Goal: Task Accomplishment & Management: Use online tool/utility

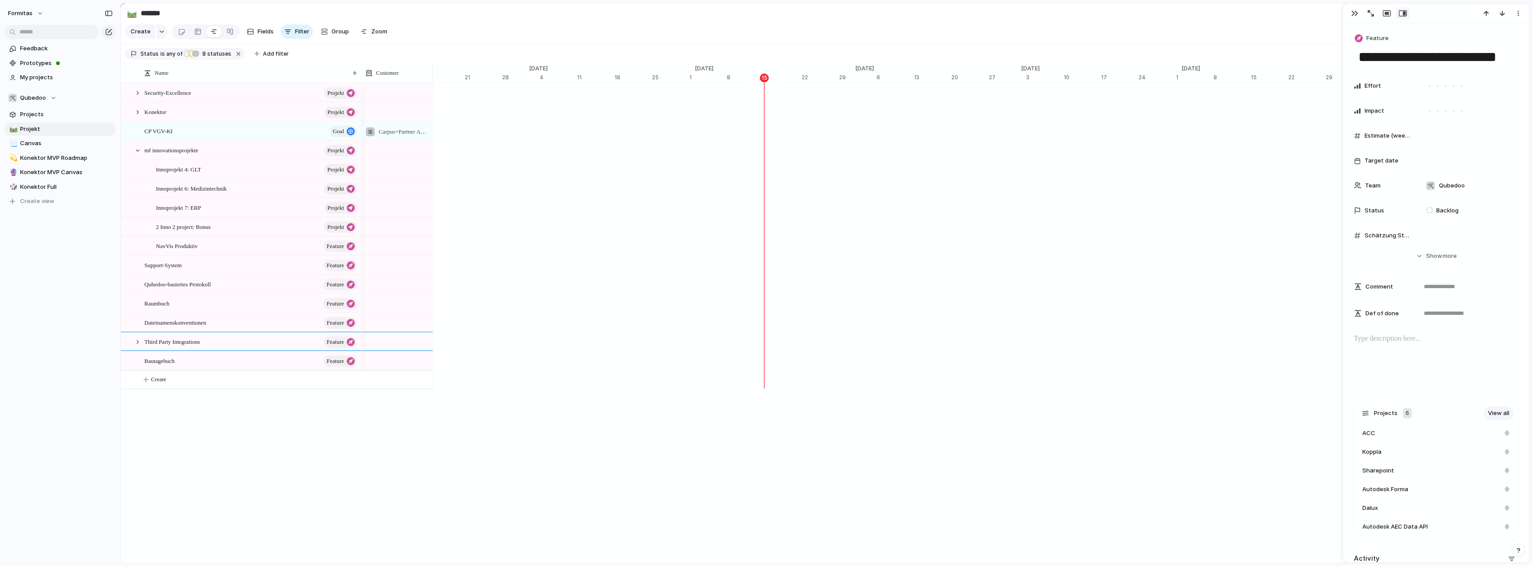
scroll to position [0, 5605]
click at [137, 155] on div at bounding box center [138, 151] width 8 height 8
click at [260, 36] on span "Fields" at bounding box center [266, 31] width 16 height 9
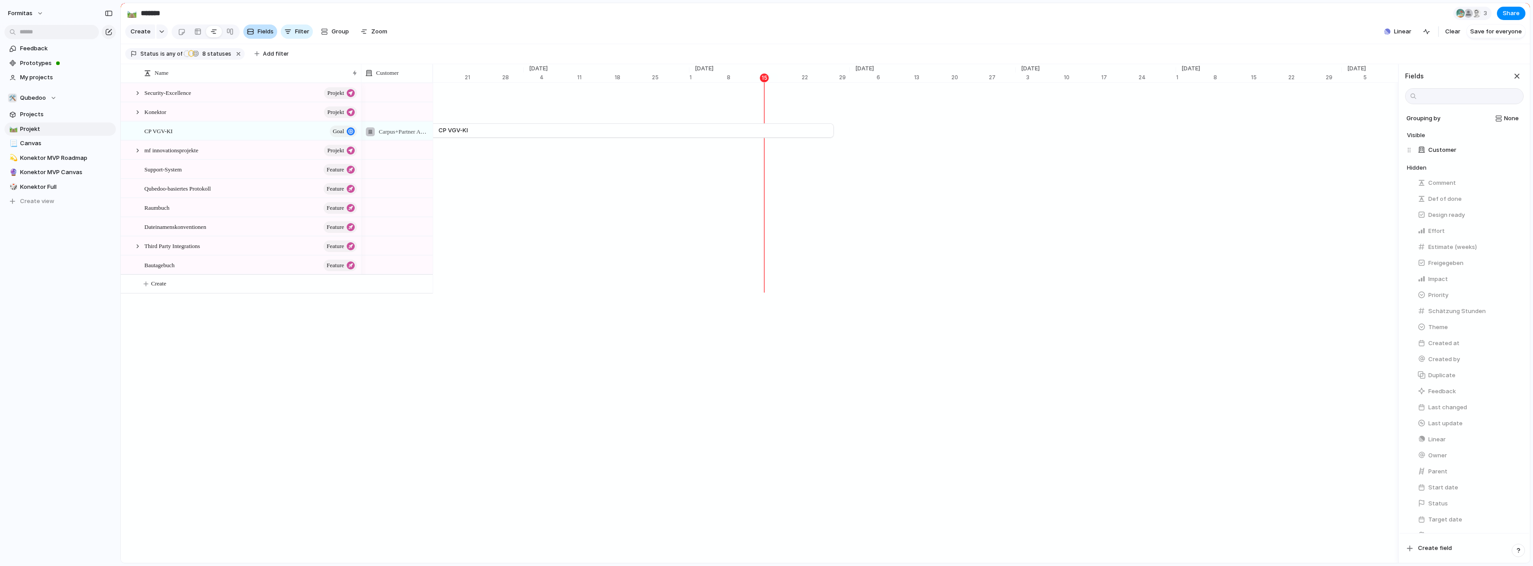
click at [261, 36] on span "Fields" at bounding box center [266, 31] width 16 height 9
click at [198, 35] on div at bounding box center [197, 32] width 7 height 14
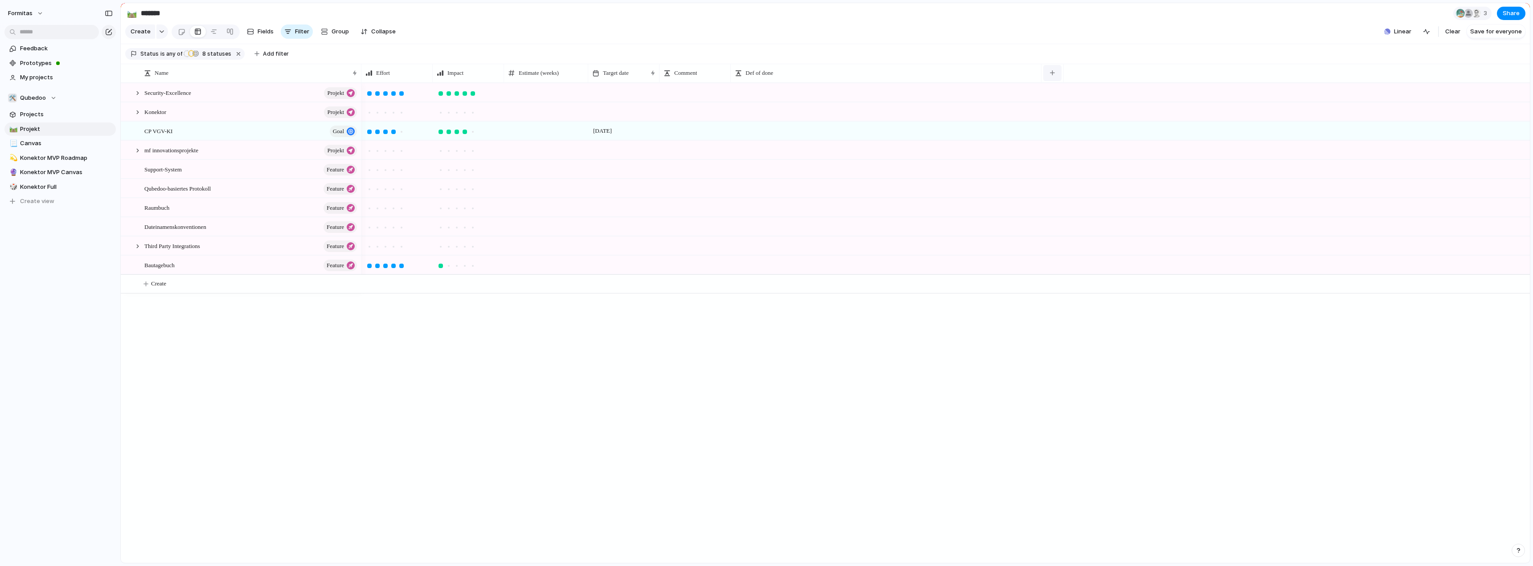
click at [1045, 78] on button "button" at bounding box center [1052, 73] width 18 height 16
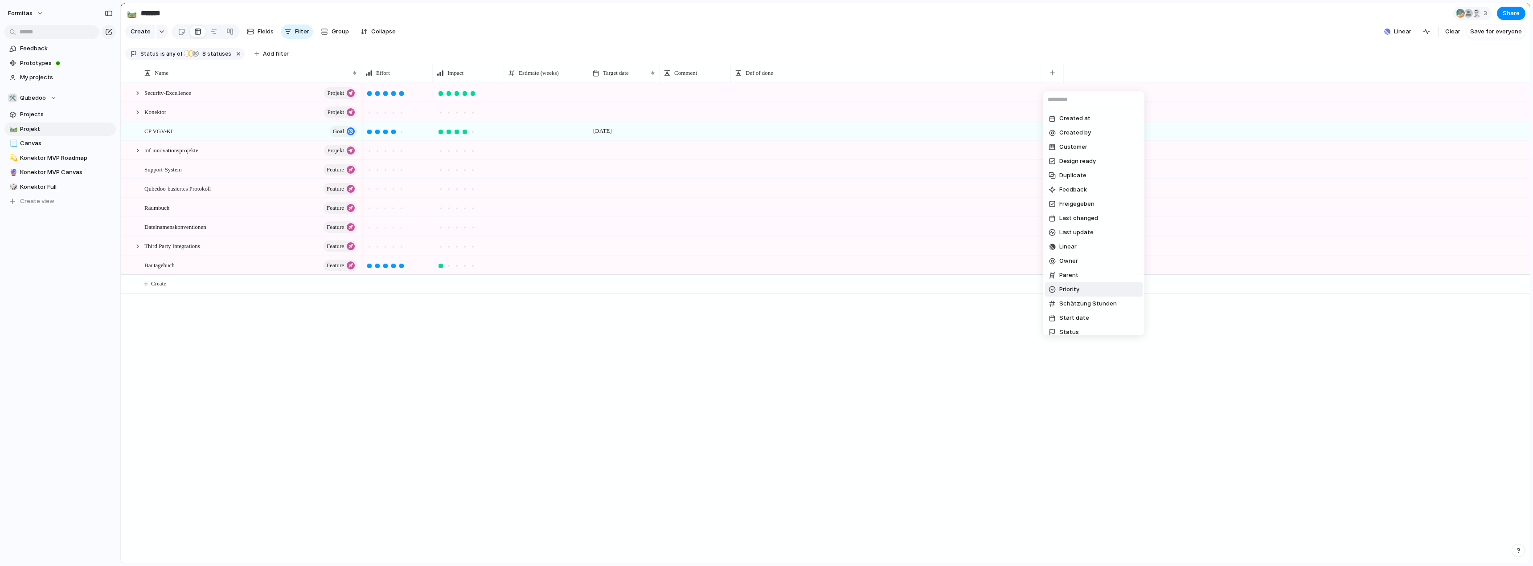
click at [1082, 290] on li "Priority" at bounding box center [1094, 290] width 98 height 14
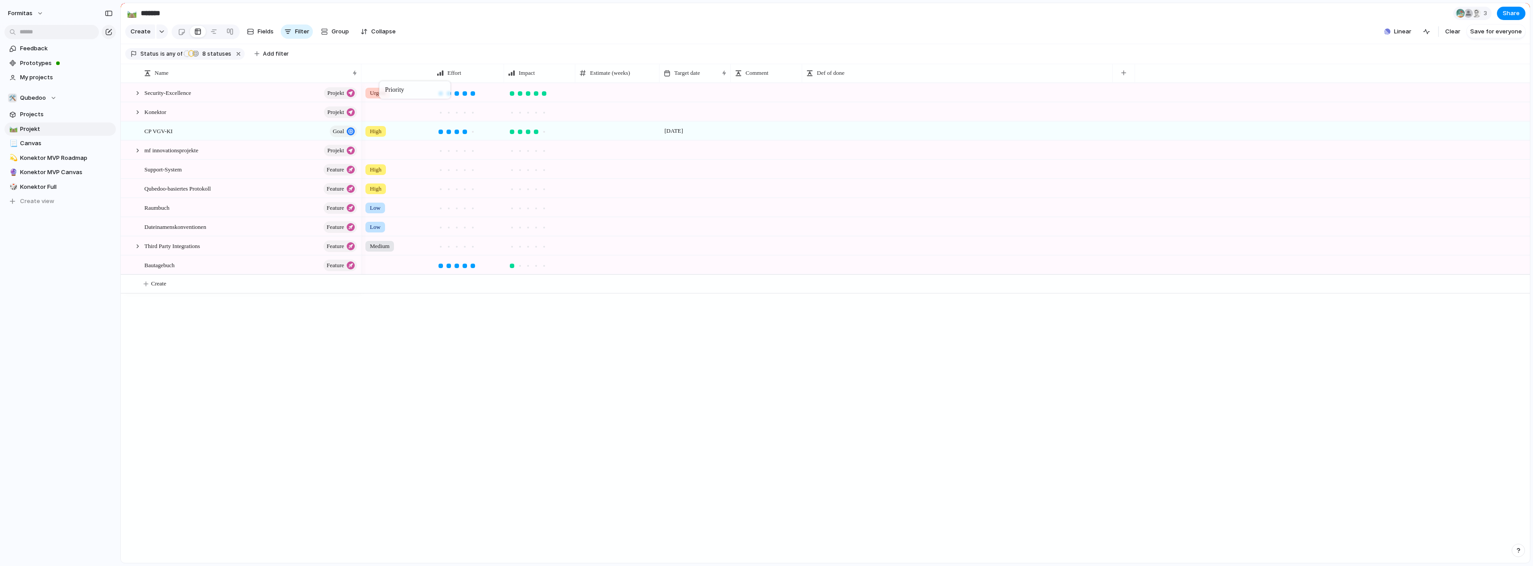
drag, startPoint x: 1064, startPoint y: 77, endPoint x: 384, endPoint y: 83, distance: 680.6
click at [489, 452] on div "Urgent [DATE] High High High Low Low Medium" at bounding box center [945, 323] width 1169 height 480
click at [369, 194] on div "High" at bounding box center [375, 189] width 21 height 11
click at [382, 231] on span "Urgent" at bounding box center [382, 232] width 20 height 9
click at [358, 378] on div "Security-Excellence Projekt Konektor Projekt CP VGV-KI goal mf innovationsproje…" at bounding box center [825, 323] width 1409 height 480
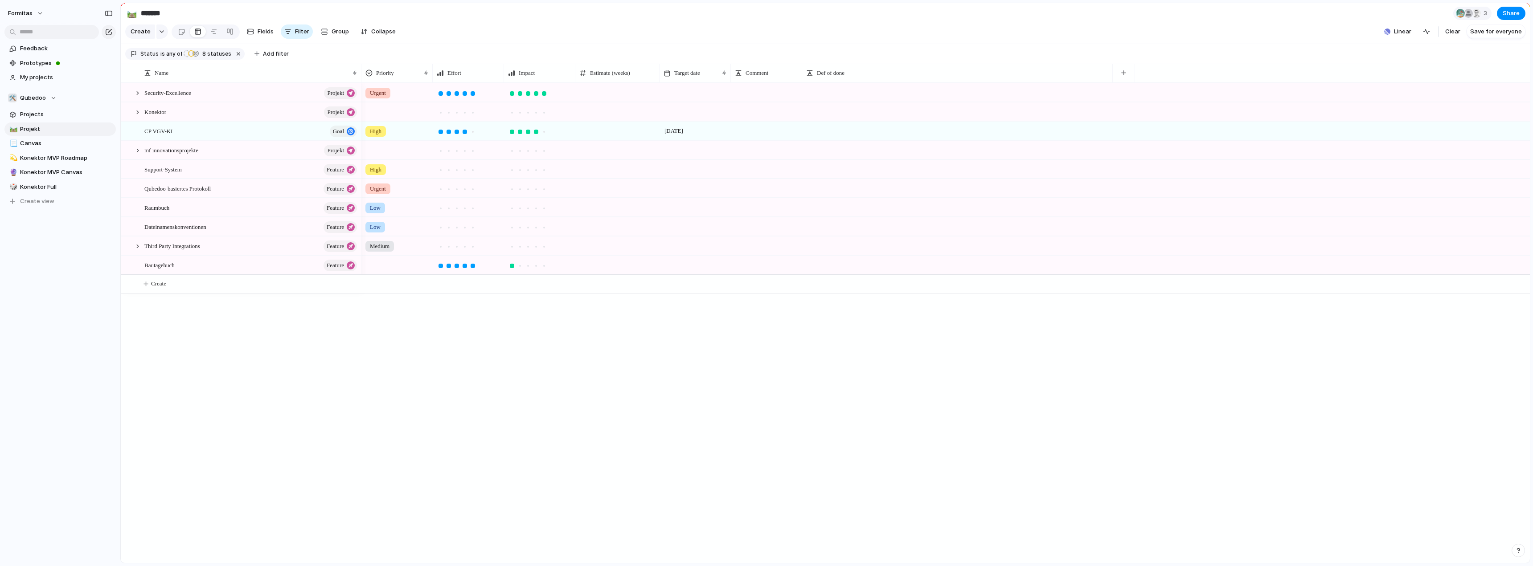
click at [336, 375] on div "Security-Excellence Projekt Konektor Projekt CP VGV-KI goal mf innovationsproje…" at bounding box center [825, 323] width 1409 height 480
